Goal: Task Accomplishment & Management: Use online tool/utility

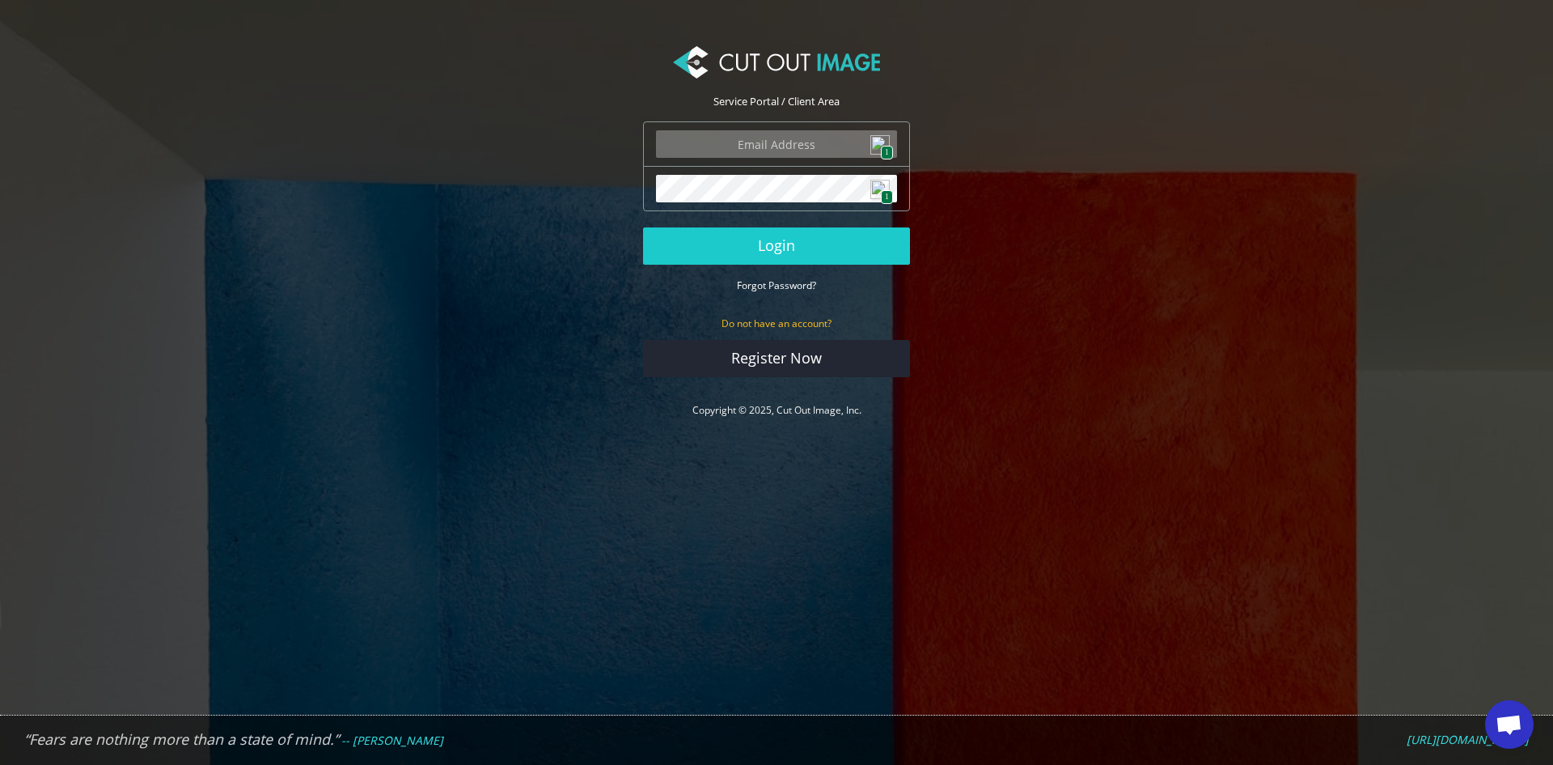
click at [886, 145] on img at bounding box center [880, 144] width 19 height 19
type input "john.jr@coppenswarenhuis.nl"
click at [784, 248] on button "Login" at bounding box center [776, 245] width 267 height 37
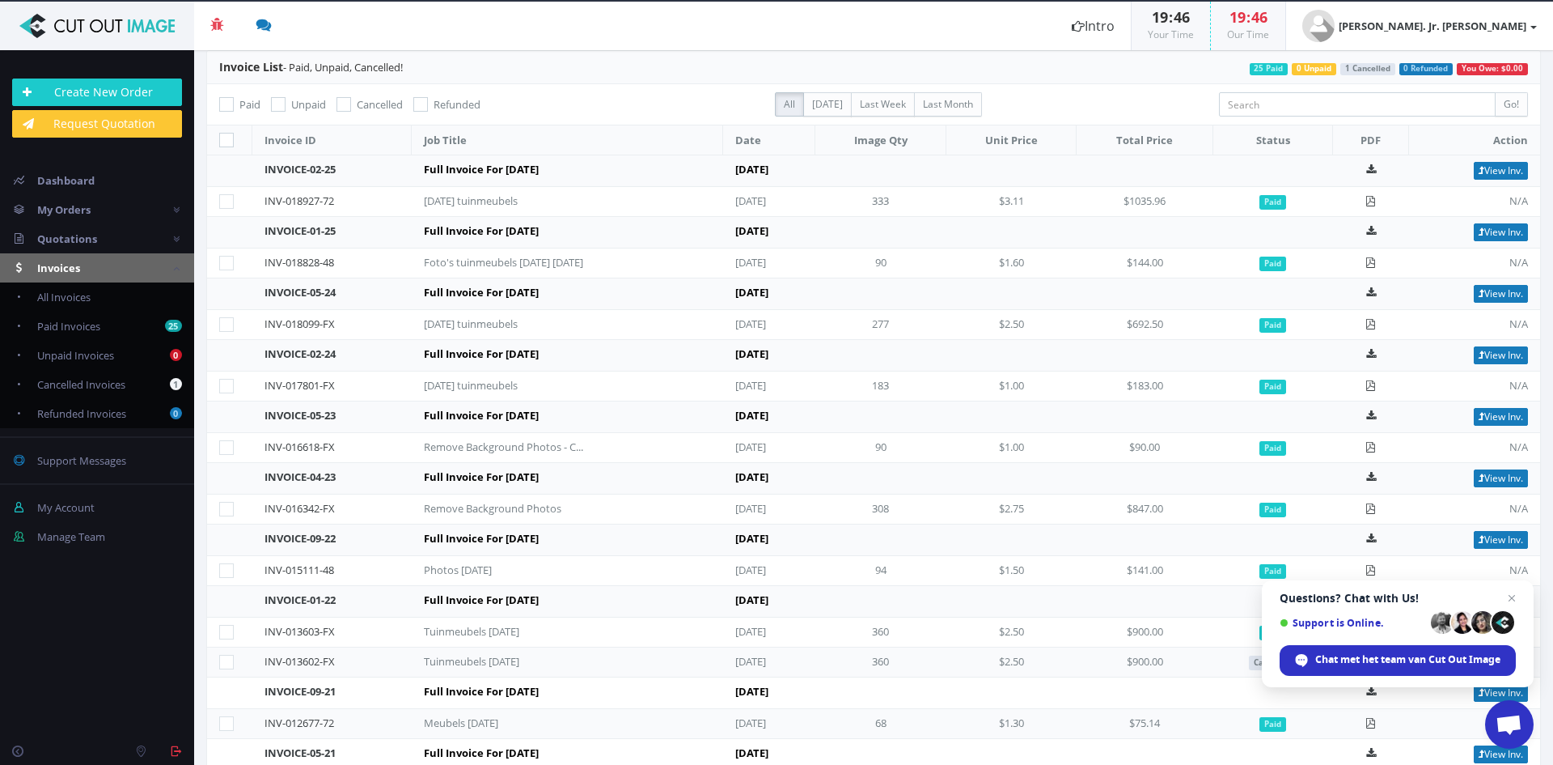
click at [830, 38] on header "Beta 3 You have 0 notifications Order #000148-48 is ready to download 1 minutes…" at bounding box center [776, 26] width 1553 height 49
click at [76, 125] on link "Request Quotation" at bounding box center [97, 124] width 170 height 28
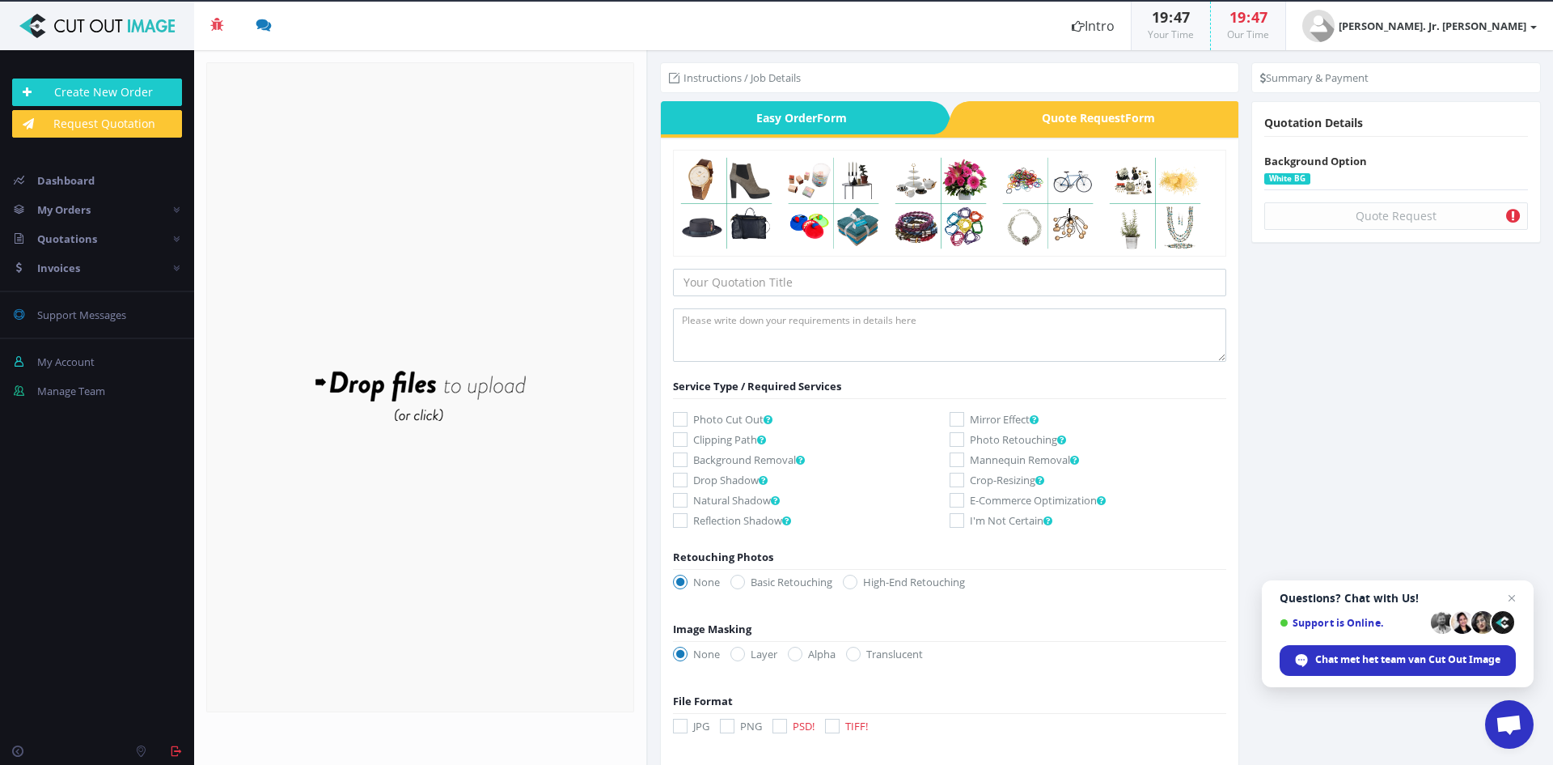
click at [469, 334] on form "Drop files here to upload" at bounding box center [420, 387] width 428 height 650
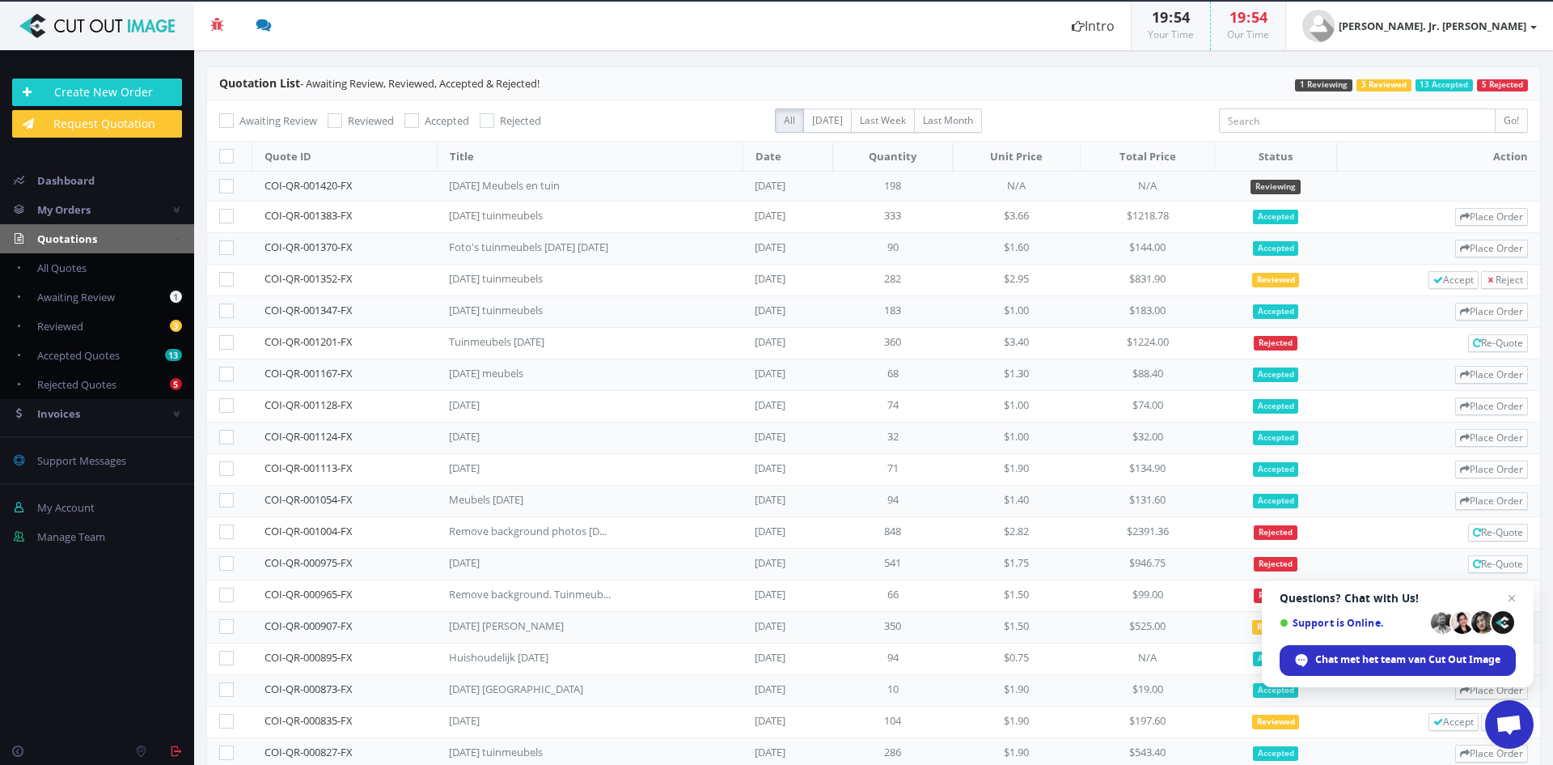
click at [945, 46] on header "Beta 3 You have 0 notifications Order #000148-48 is ready to download 1 minutes…" at bounding box center [776, 26] width 1553 height 49
